Goal: Navigation & Orientation: Find specific page/section

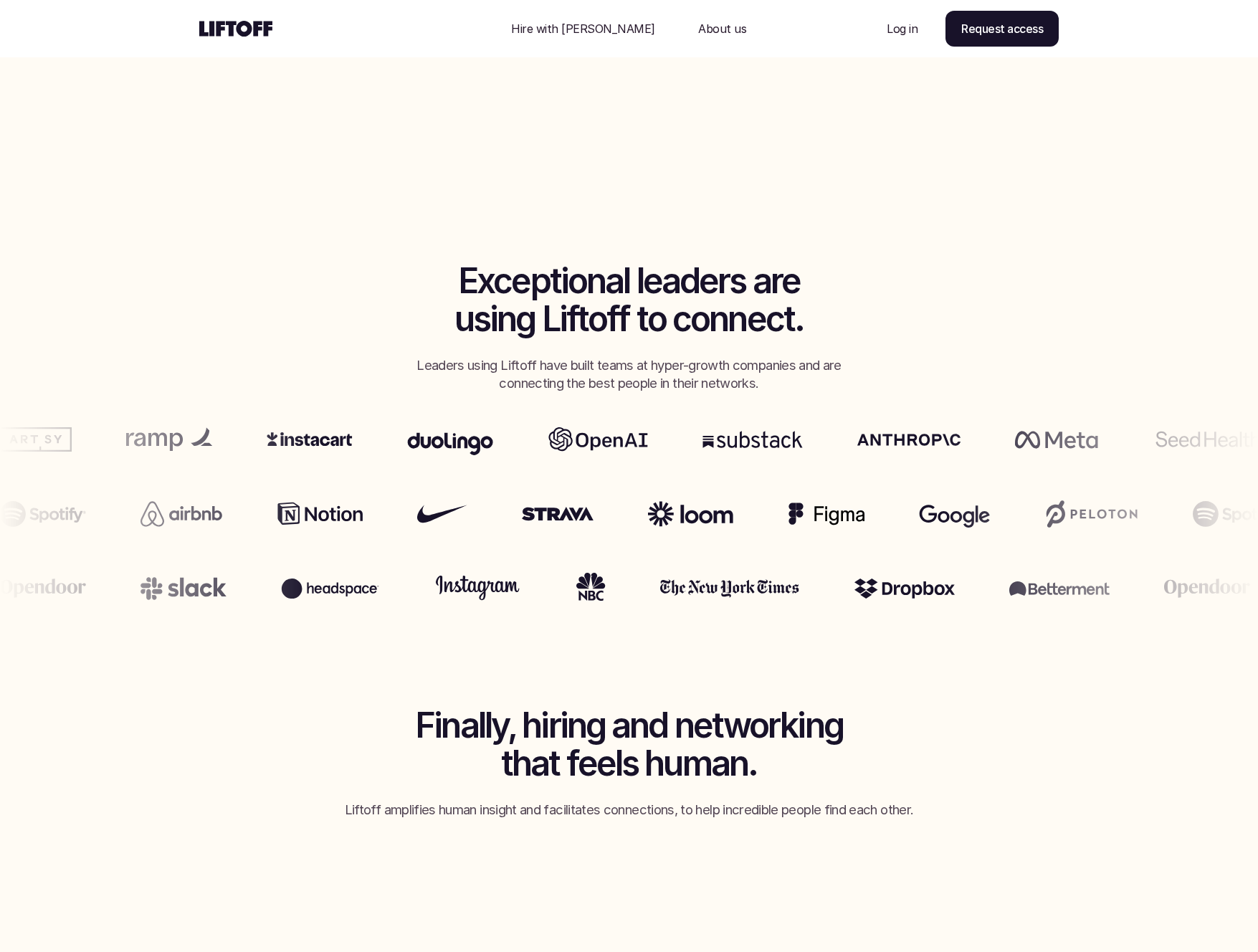
scroll to position [740, 0]
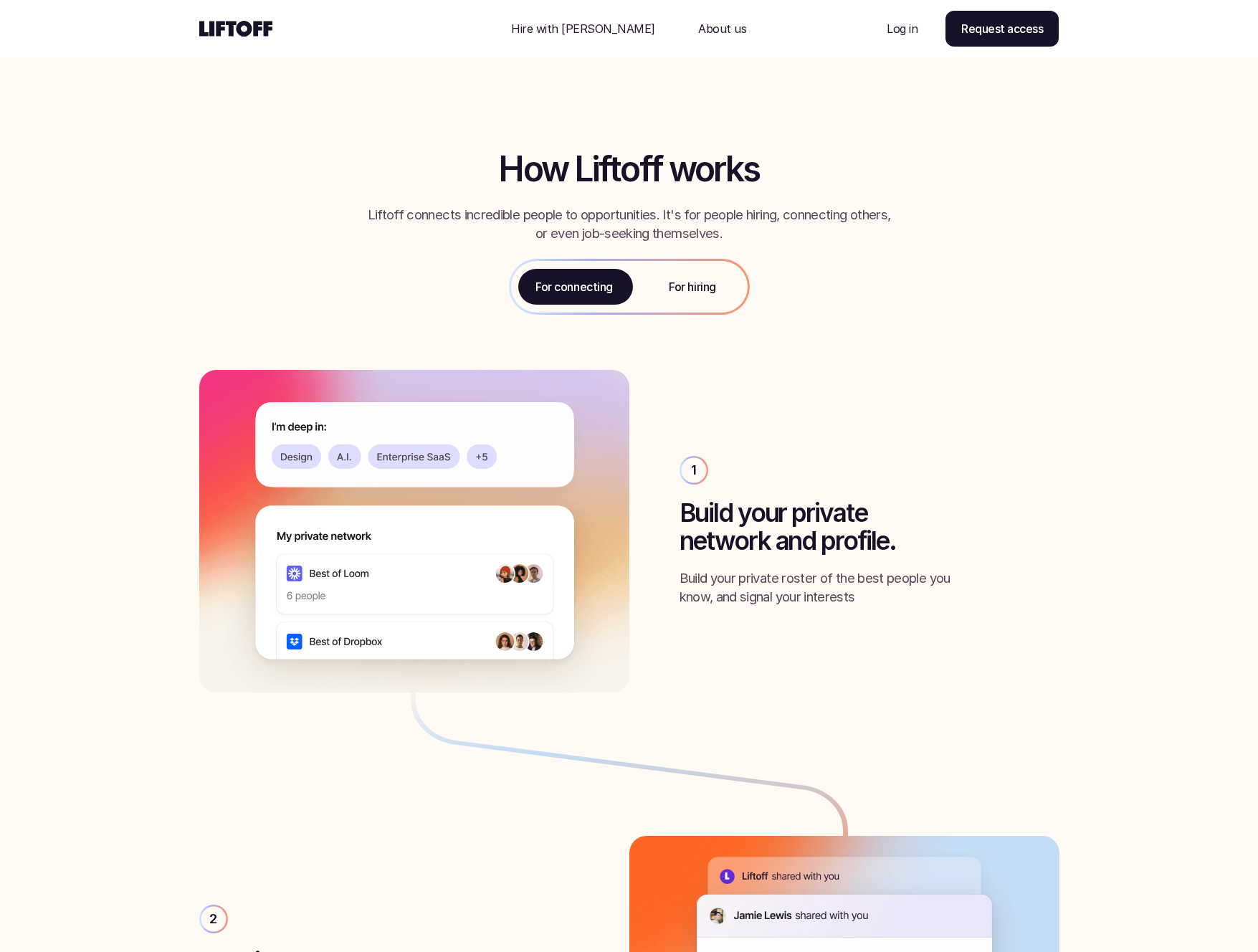
click at [705, 290] on p "For hiring" at bounding box center [692, 286] width 47 height 17
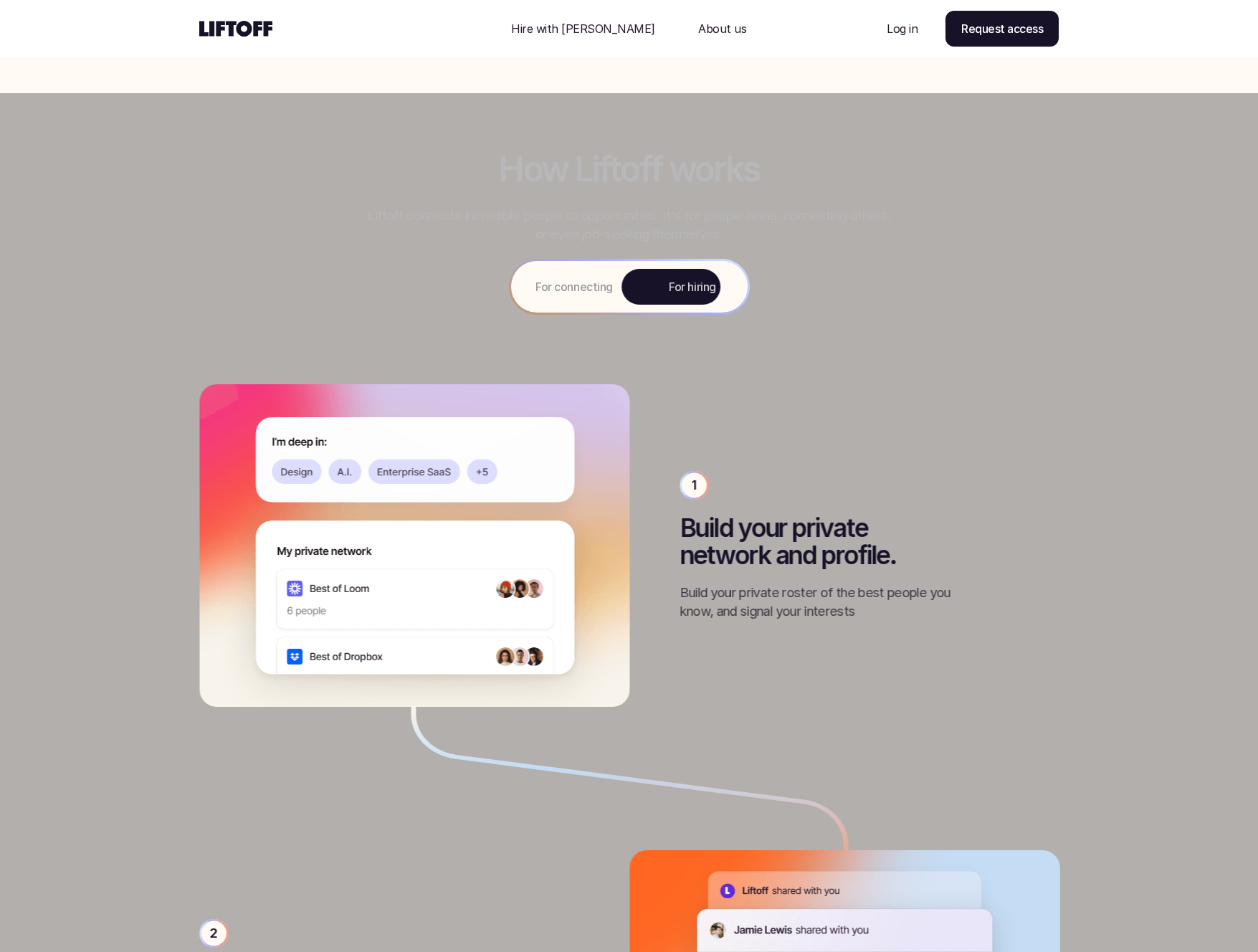
scroll to position [1778, 0]
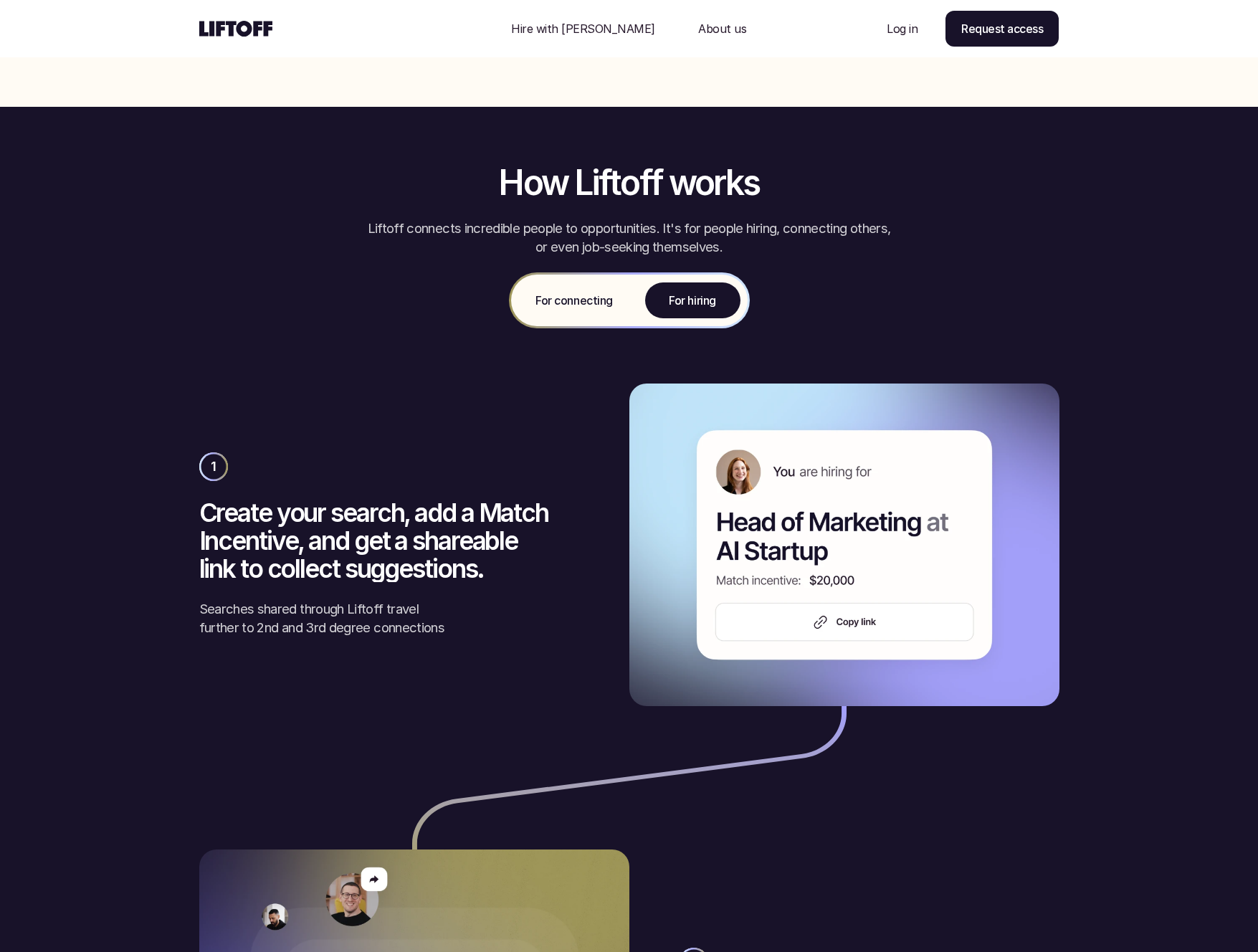
click at [599, 294] on p "For connecting" at bounding box center [574, 300] width 77 height 17
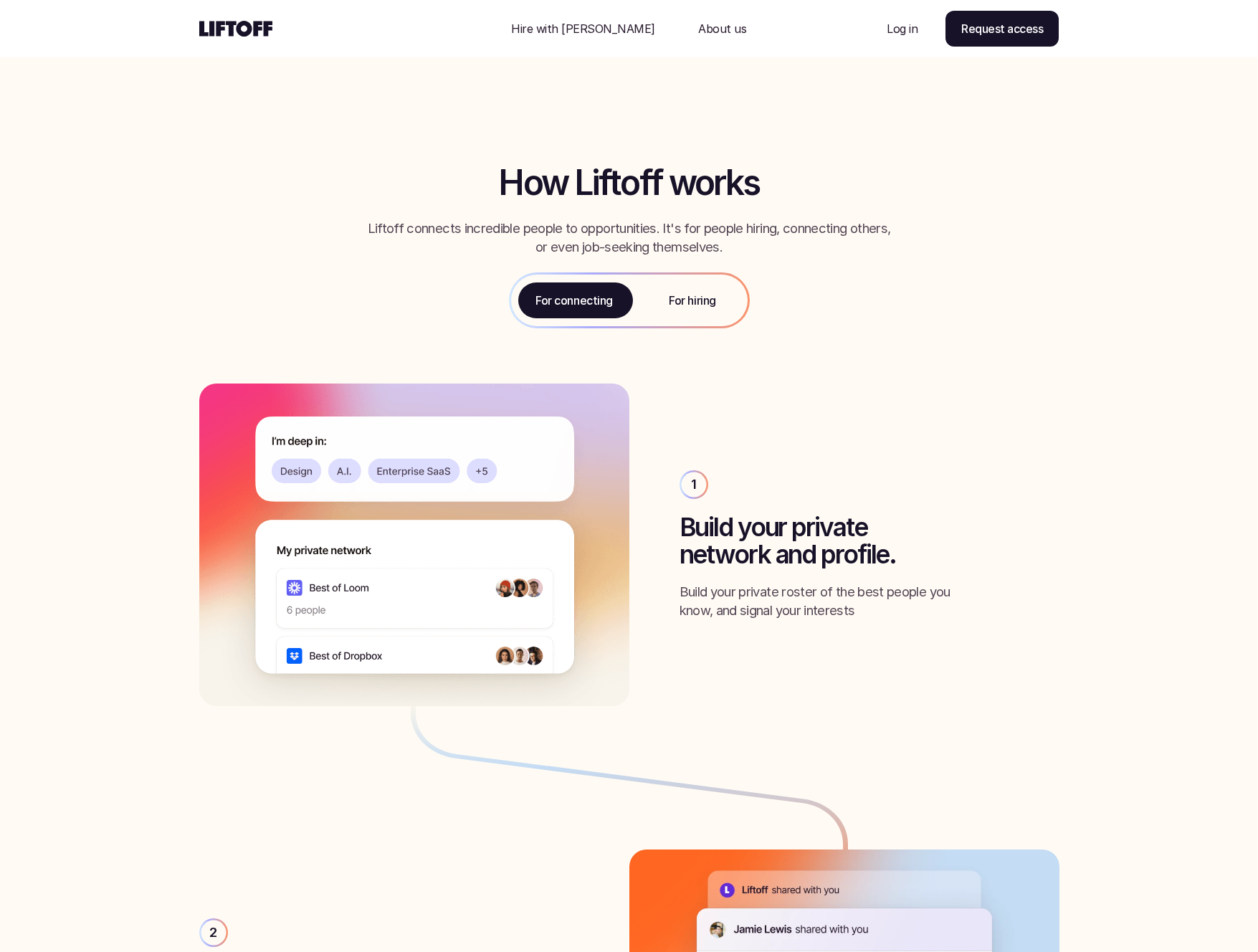
click at [663, 298] on div "For hiring" at bounding box center [692, 300] width 110 height 51
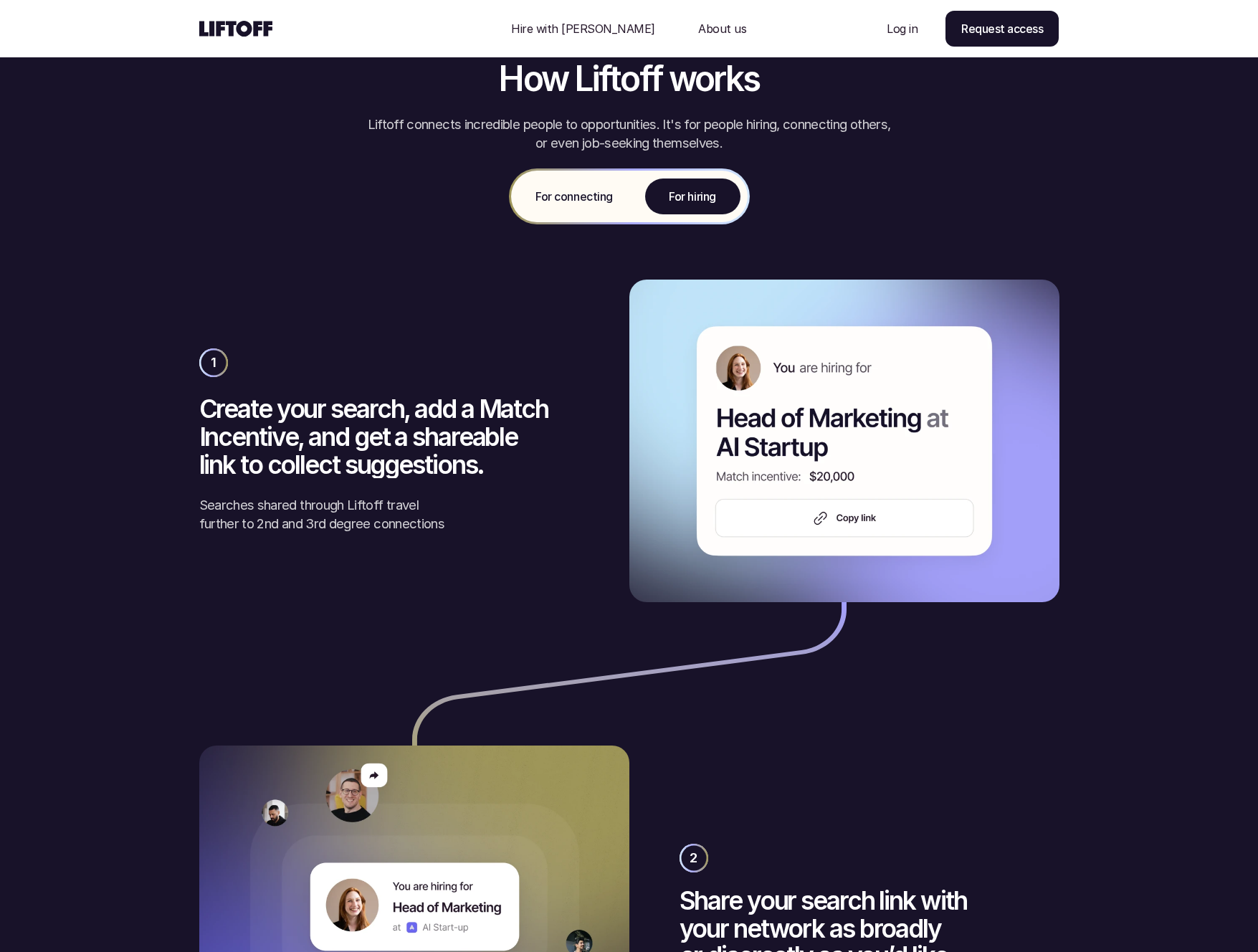
scroll to position [1878, 0]
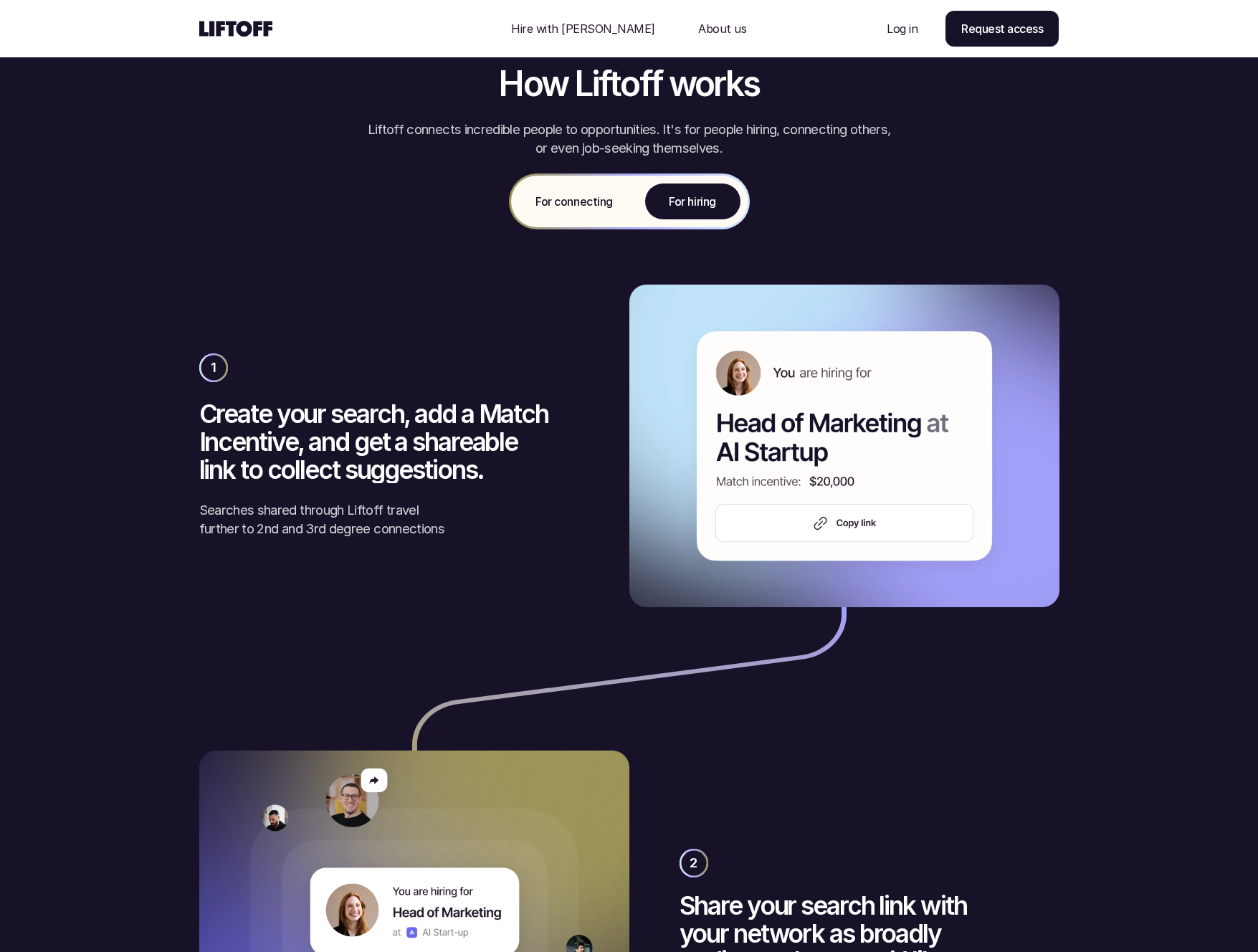
click at [558, 205] on p "For connecting" at bounding box center [574, 201] width 77 height 17
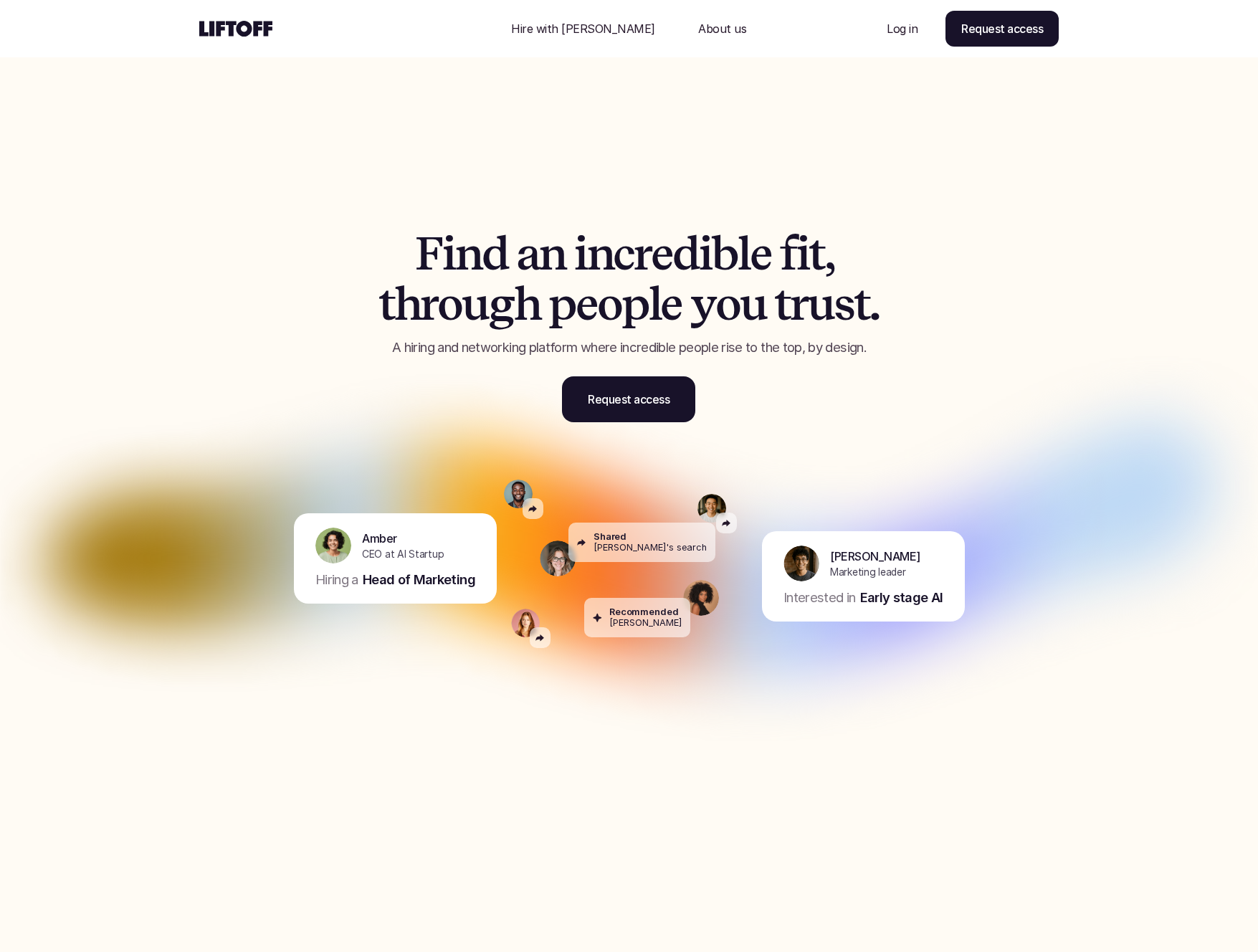
scroll to position [0, 0]
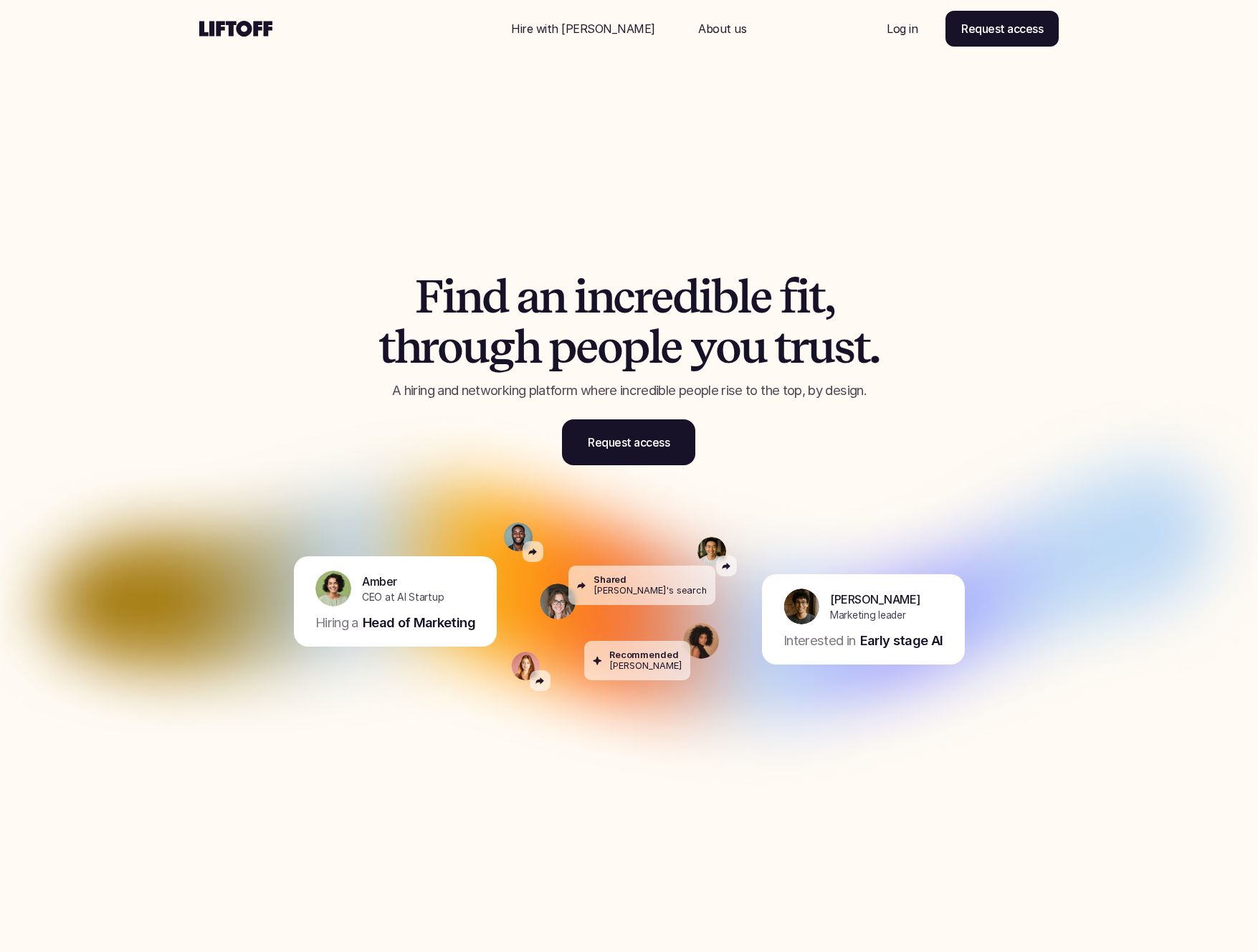
click at [698, 34] on p "About us" at bounding box center [722, 28] width 48 height 17
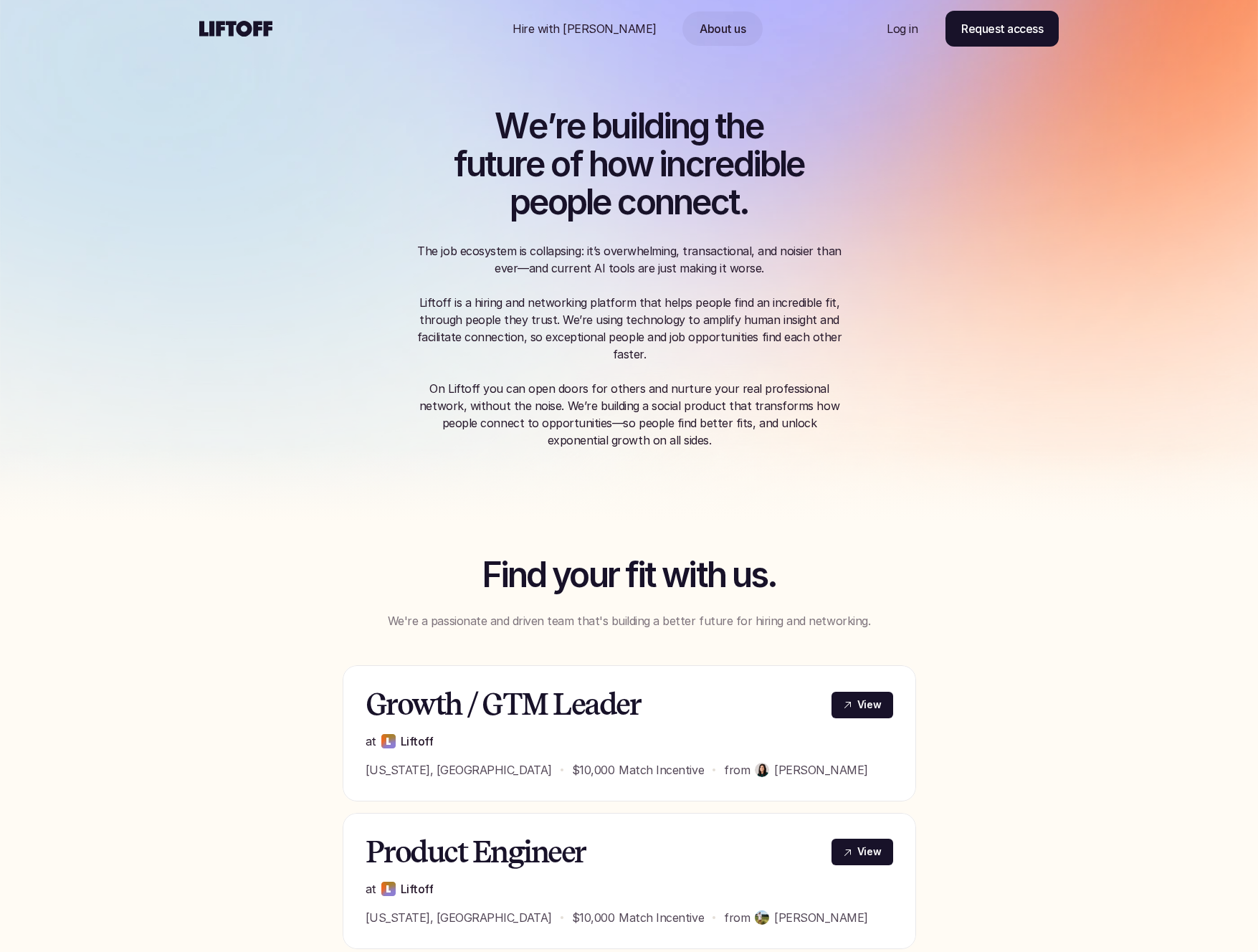
click at [574, 33] on p "Hire with [PERSON_NAME]" at bounding box center [585, 28] width 144 height 17
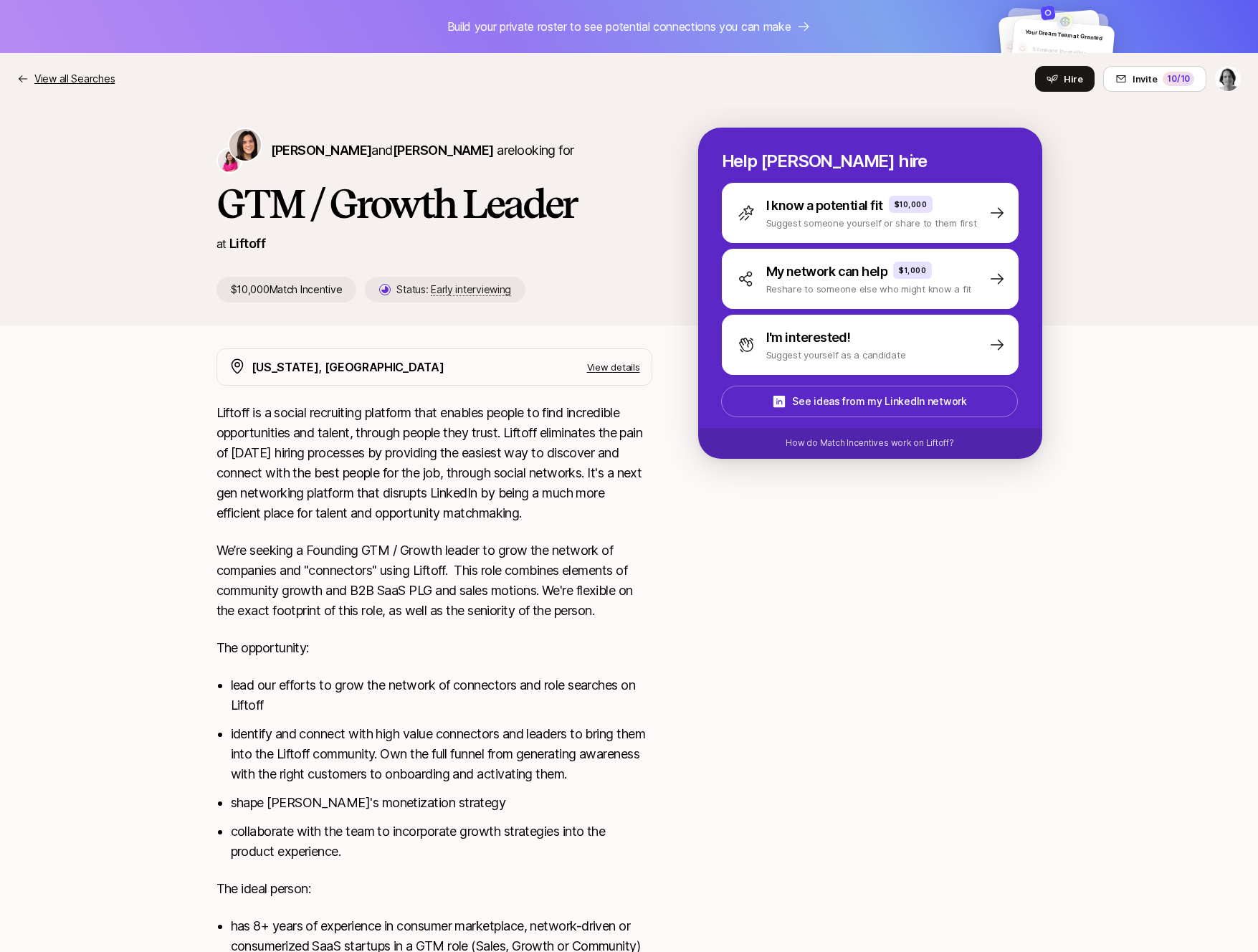
click at [89, 81] on p "View all Searches" at bounding box center [75, 79] width 80 height 17
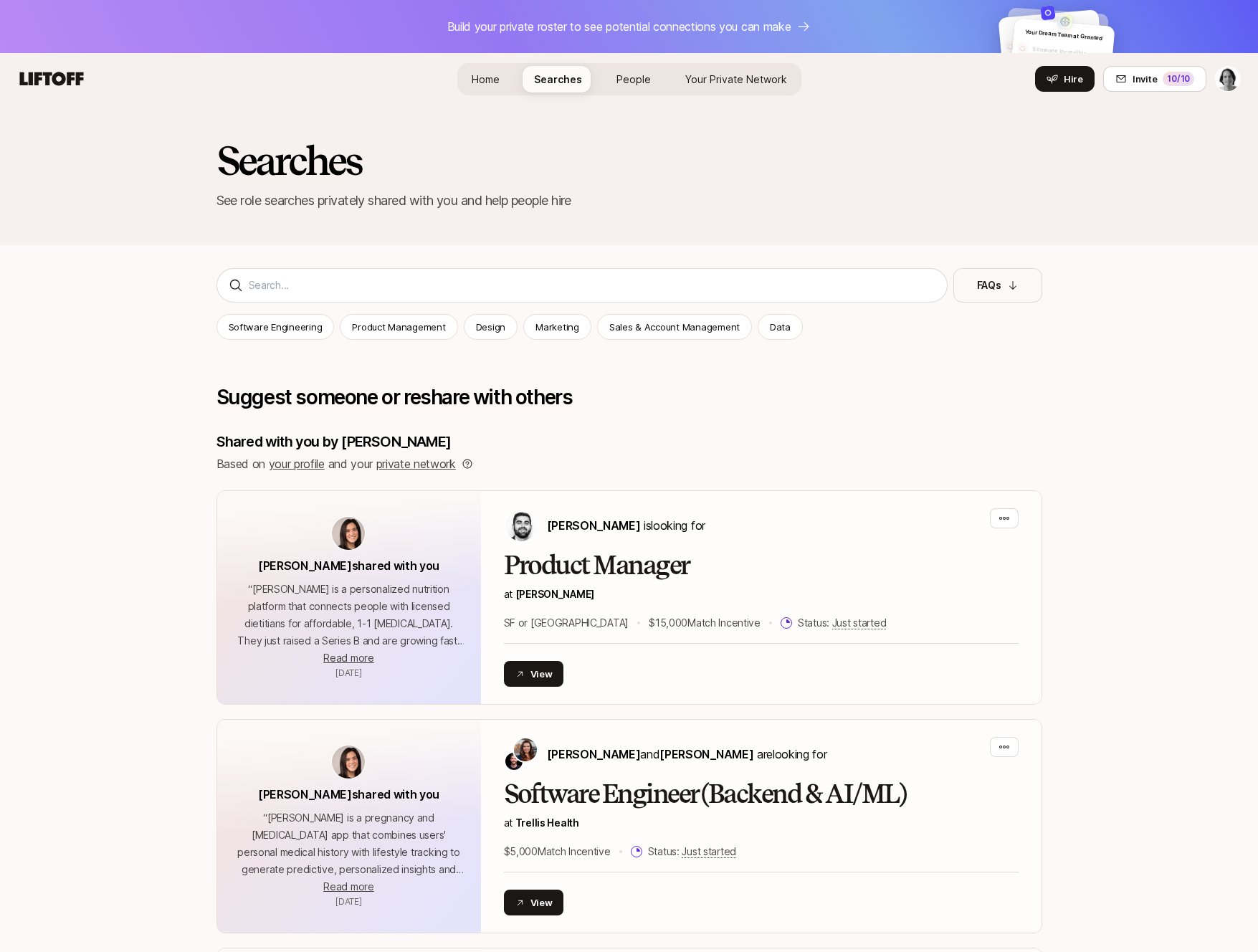
click at [617, 84] on span "People" at bounding box center [634, 79] width 34 height 12
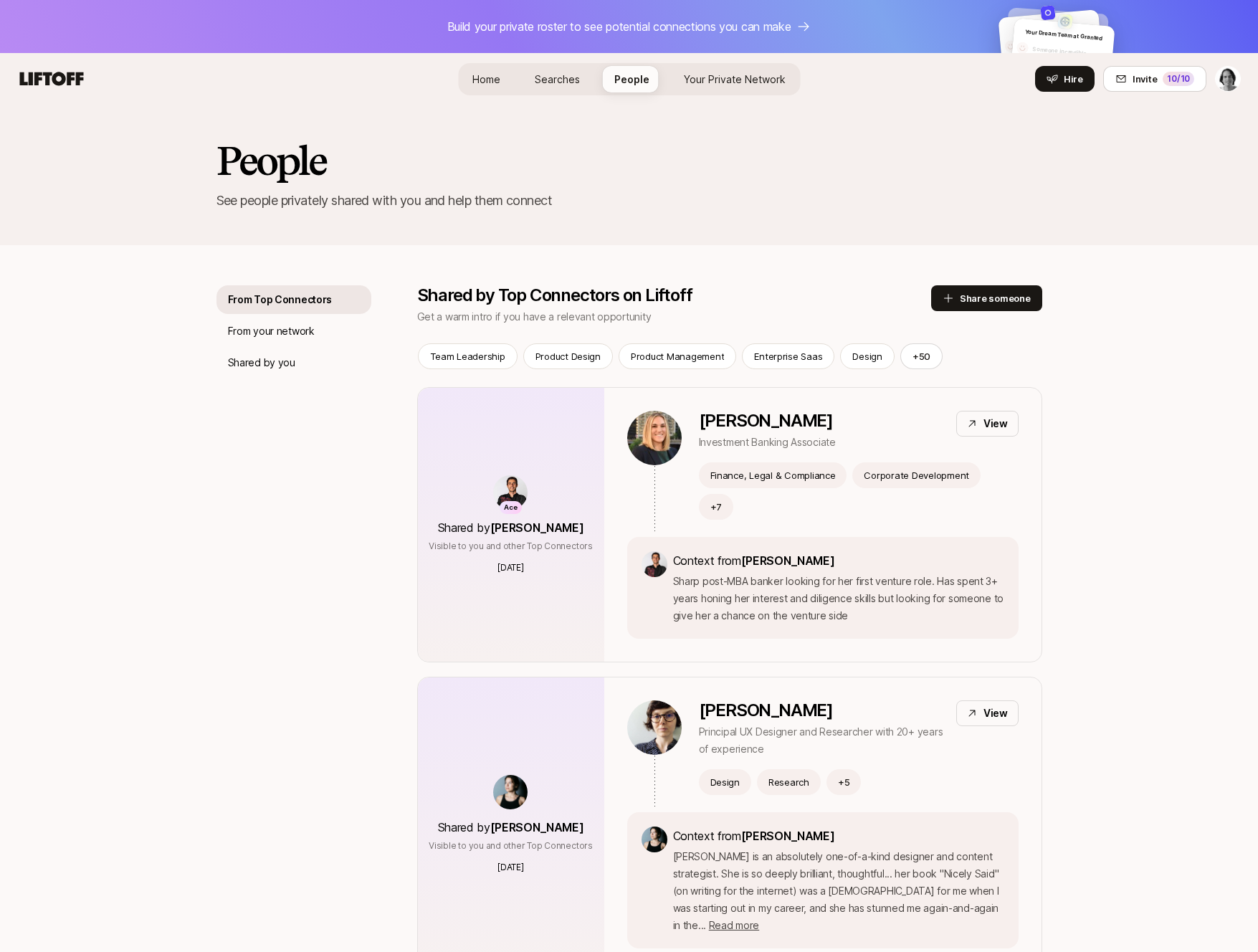
click at [728, 84] on span "Your Private Network" at bounding box center [735, 79] width 102 height 12
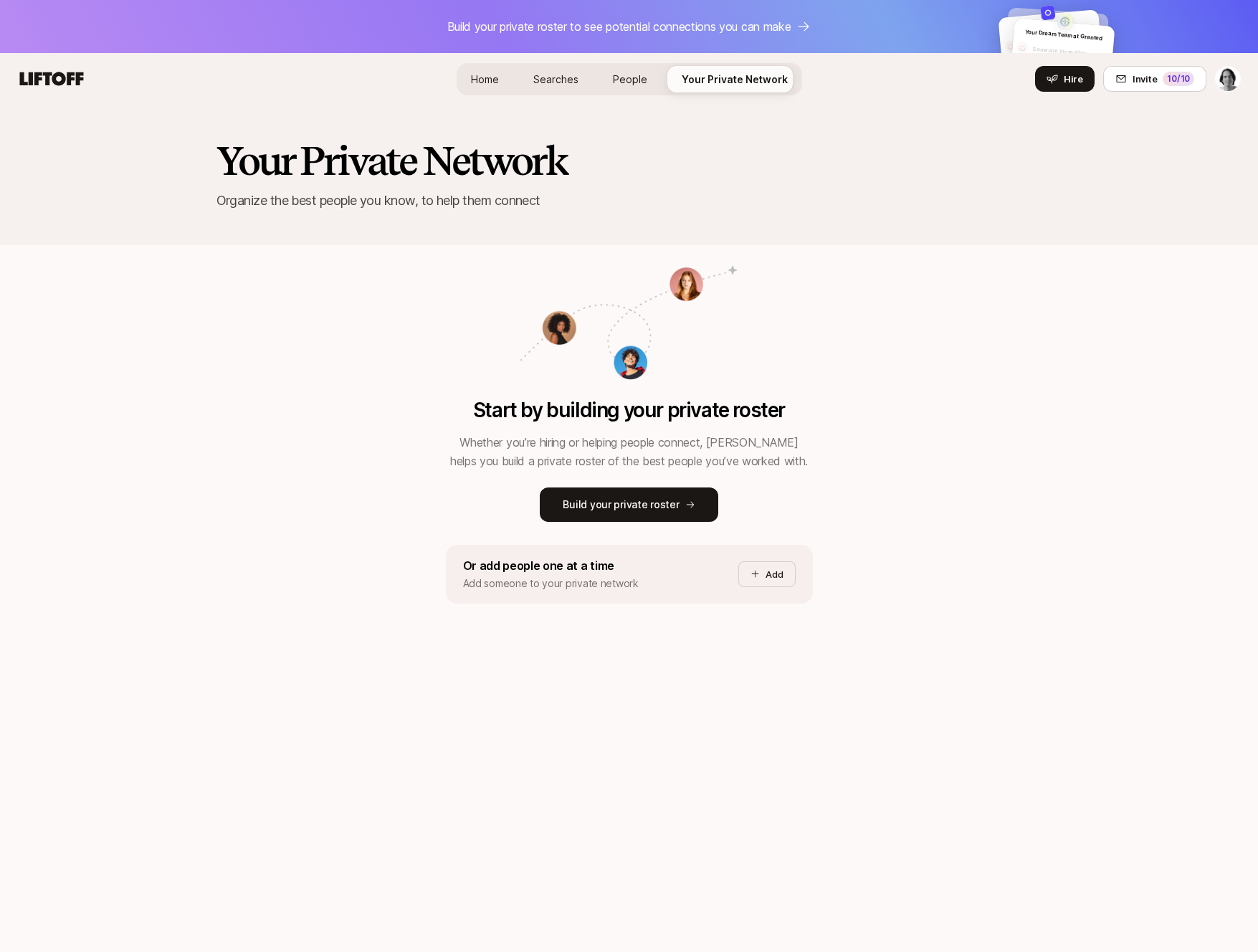
click at [631, 84] on span "People" at bounding box center [630, 79] width 34 height 12
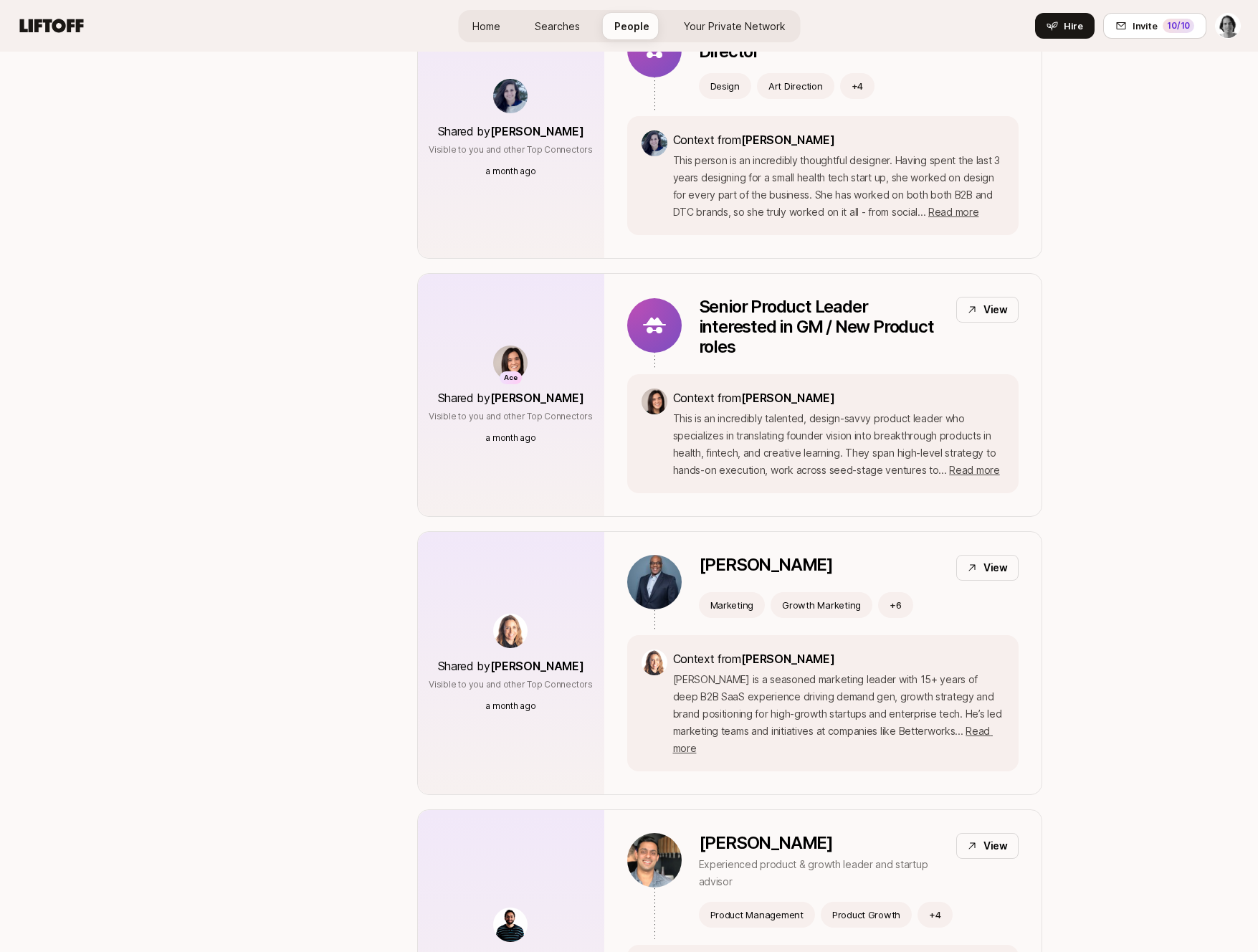
scroll to position [1291, 0]
